Goal: Task Accomplishment & Management: Use online tool/utility

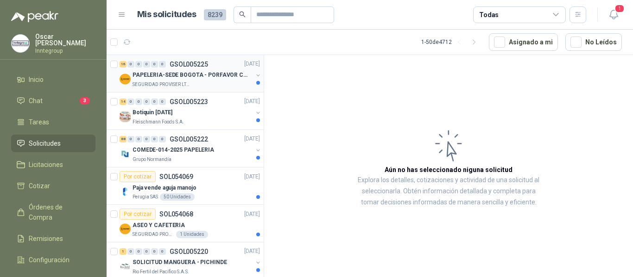
click at [191, 83] on div "SEGURIDAD PROVISER LTDA" at bounding box center [192, 84] width 120 height 7
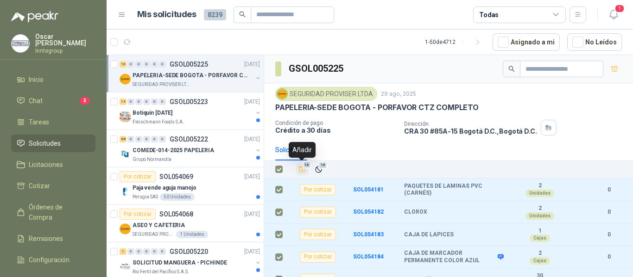
click at [301, 172] on icon "Añadir" at bounding box center [302, 169] width 8 height 8
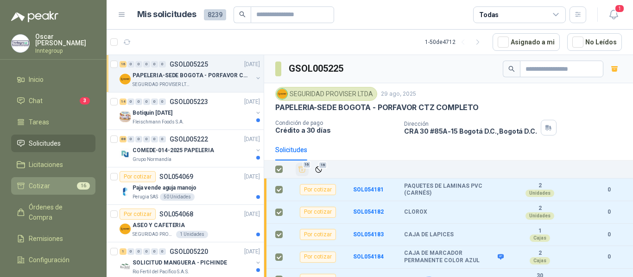
click at [41, 183] on span "Cotizar" at bounding box center [39, 186] width 21 height 10
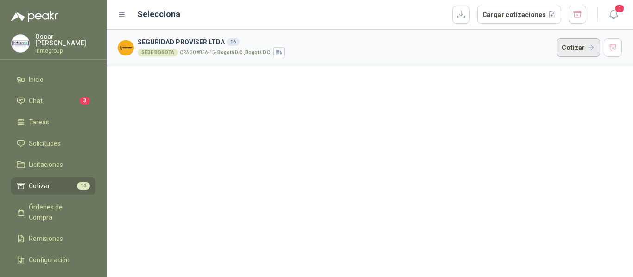
click at [579, 45] on button "Cotizar" at bounding box center [578, 47] width 44 height 19
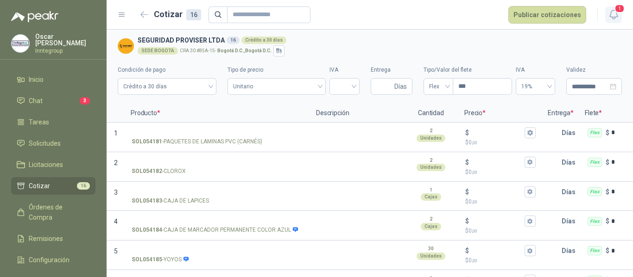
click at [612, 13] on icon "button" at bounding box center [614, 15] width 12 height 12
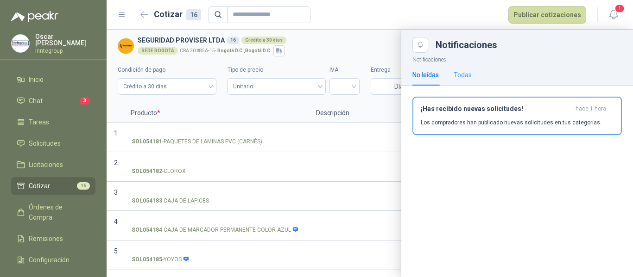
click at [460, 69] on div "Todas" at bounding box center [462, 74] width 18 height 21
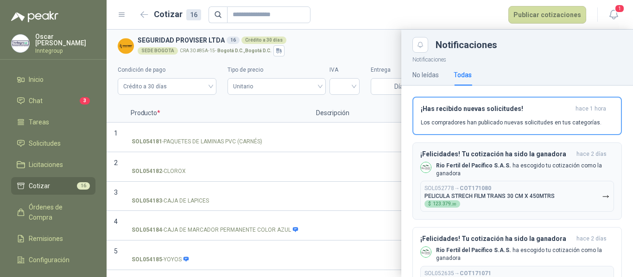
click at [467, 196] on p "PELICULA STRECH FILM TRANS 30 CM X 450MTRS" at bounding box center [489, 196] width 130 height 6
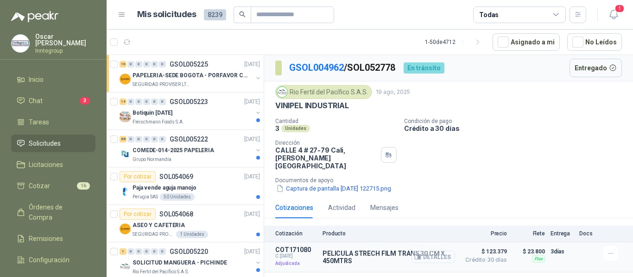
click at [419, 254] on icon "button" at bounding box center [417, 257] width 7 height 7
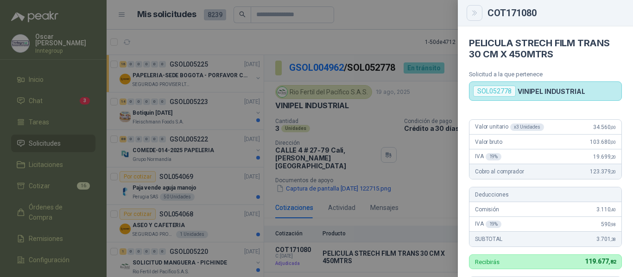
click at [471, 13] on icon "Close" at bounding box center [475, 13] width 8 height 8
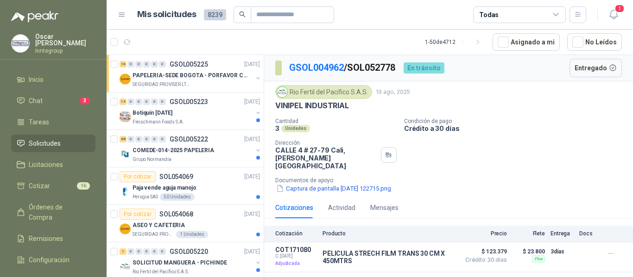
drag, startPoint x: 611, startPoint y: 13, endPoint x: 593, endPoint y: 24, distance: 20.3
click at [611, 14] on icon "button" at bounding box center [614, 15] width 12 height 12
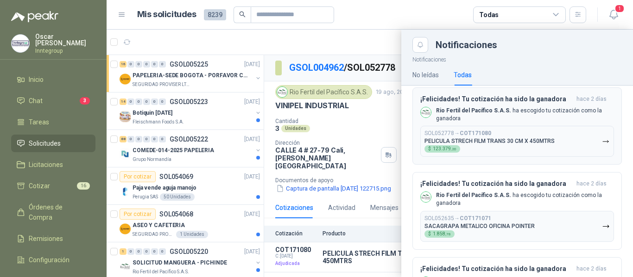
scroll to position [93, 0]
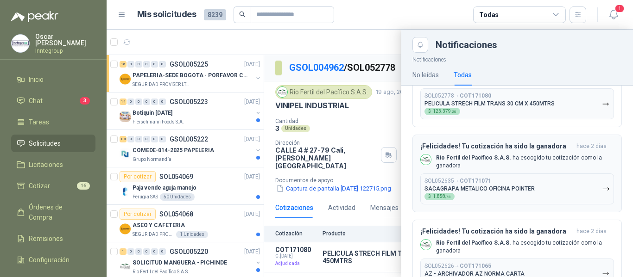
click at [471, 168] on p "Rio Fertil [PERSON_NAME] S.A.S. ha escogido tu cotización como la ganadora" at bounding box center [525, 162] width 178 height 16
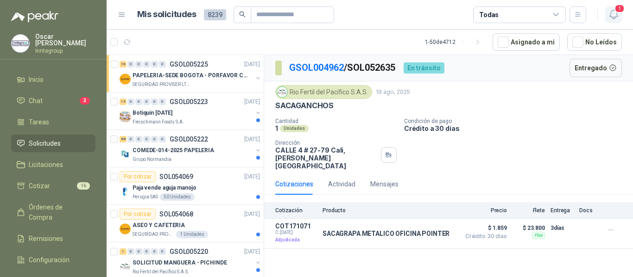
click at [616, 13] on span "1" at bounding box center [619, 8] width 10 height 9
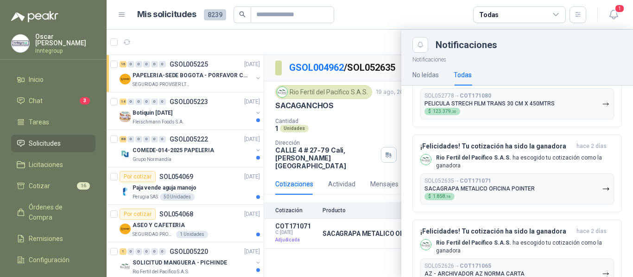
click at [445, 6] on header "Mis solicitudes 8239 Todas 1" at bounding box center [370, 15] width 526 height 30
click at [39, 234] on span "Remisiones" at bounding box center [46, 239] width 34 height 10
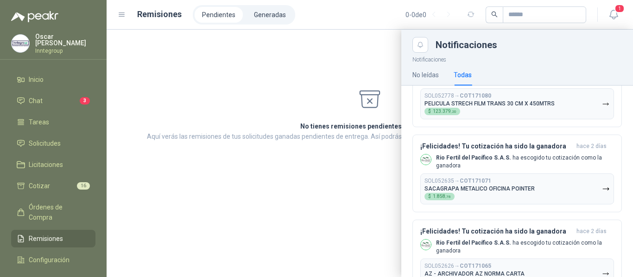
click at [347, 65] on div at bounding box center [370, 154] width 526 height 248
